Goal: Task Accomplishment & Management: Manage account settings

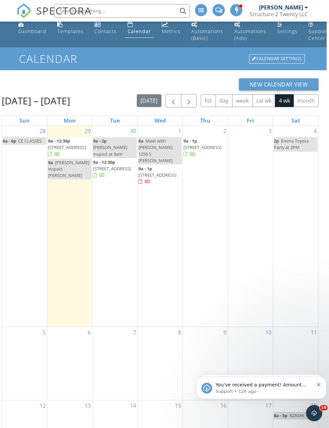
click at [264, 397] on div "You've received a payment! Amount $666.00 Fee $18.62 Net $647.38 Transaction # …" at bounding box center [261, 388] width 130 height 22
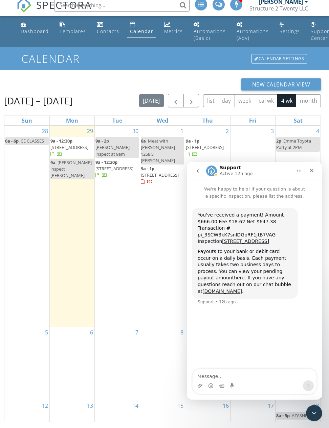
click at [191, 67] on div "Calendar Calendar Settings" at bounding box center [164, 58] width 329 height 23
click at [318, 413] on icon "Close Intercom Messenger" at bounding box center [314, 414] width 8 height 8
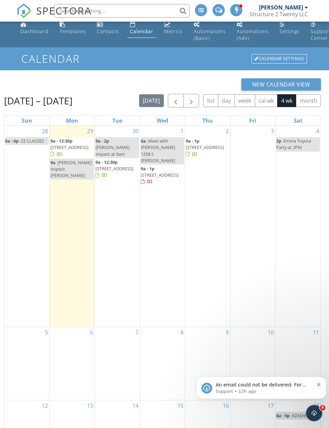
click at [196, 66] on div "Calendar Calendar Settings" at bounding box center [164, 58] width 329 height 23
click at [275, 386] on span "An email could not be delivered: For more information, view Why emails don't ge…" at bounding box center [264, 391] width 98 height 19
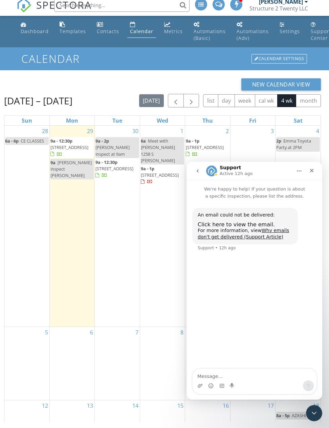
click at [239, 226] on span "Click here to view the email." at bounding box center [236, 225] width 77 height 6
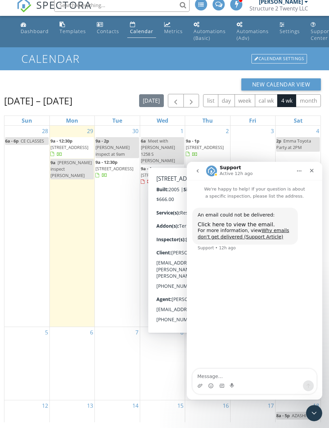
click at [211, 149] on span "12101 E Thunderhead Ranch Rd, Tucson 85747" at bounding box center [205, 147] width 38 height 6
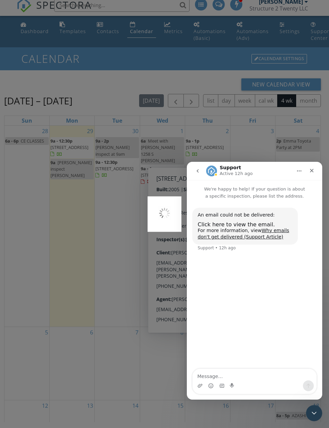
click at [315, 414] on icon "Close Intercom Messenger" at bounding box center [313, 413] width 5 height 3
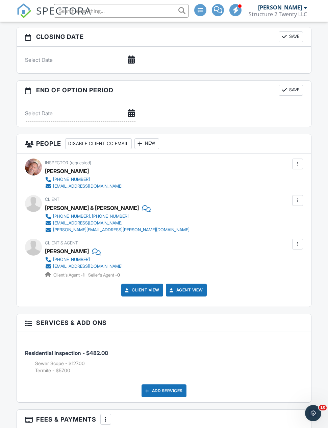
scroll to position [699, 0]
click at [303, 248] on div at bounding box center [298, 244] width 11 height 11
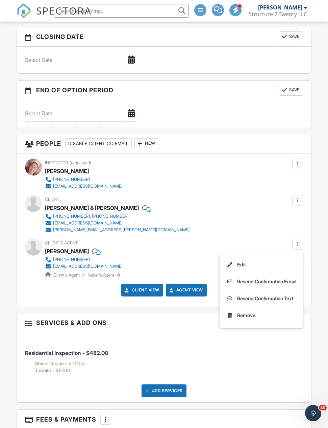
click at [256, 264] on li "Edit" at bounding box center [261, 264] width 75 height 17
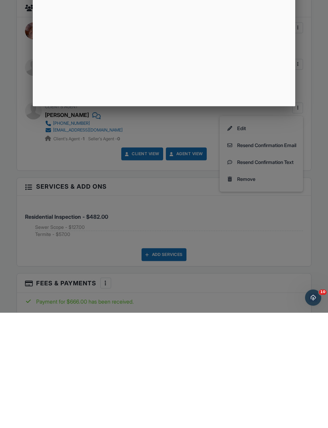
scroll to position [835, 0]
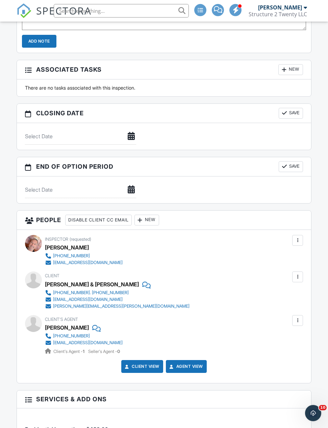
scroll to position [623, 0]
click at [282, 324] on div at bounding box center [298, 320] width 7 height 7
click at [282, 323] on div at bounding box center [298, 320] width 7 height 7
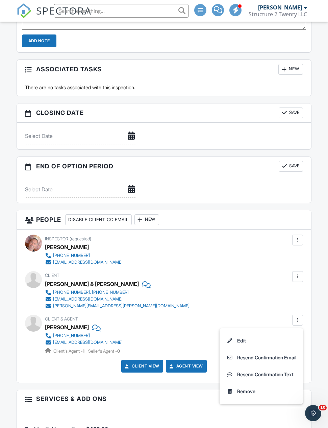
click at [276, 359] on li "Resend Confirmation Email" at bounding box center [261, 357] width 75 height 17
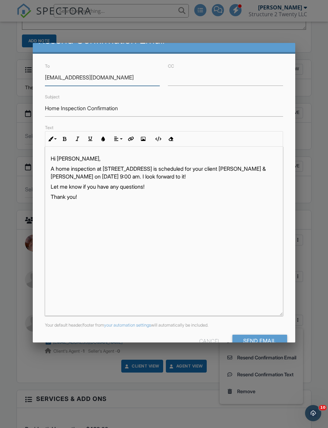
scroll to position [15, 0]
click at [263, 344] on input "Send Email" at bounding box center [260, 341] width 55 height 12
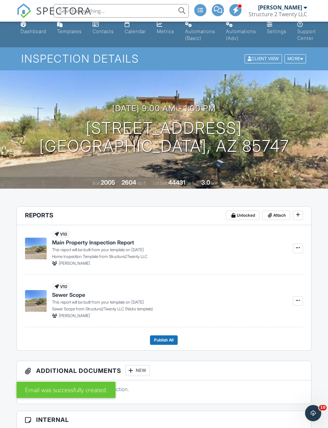
click at [140, 29] on div "Calendar" at bounding box center [135, 31] width 21 height 6
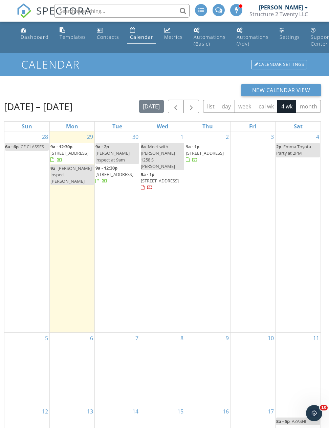
click at [192, 70] on div "Calendar Calendar Settings" at bounding box center [164, 64] width 329 height 23
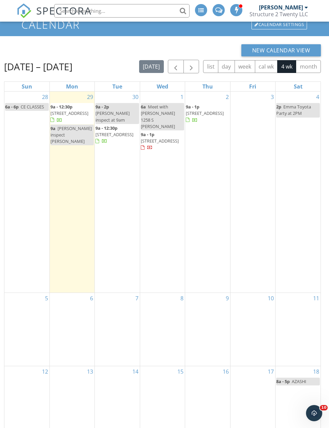
scroll to position [29, 0]
